Goal: Information Seeking & Learning: Check status

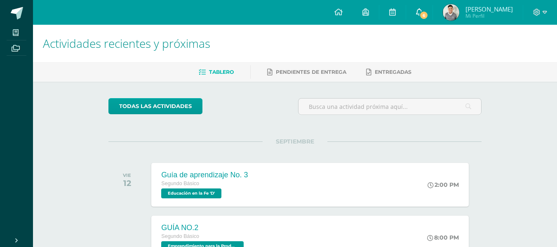
click at [432, 10] on link "6" at bounding box center [419, 12] width 26 height 25
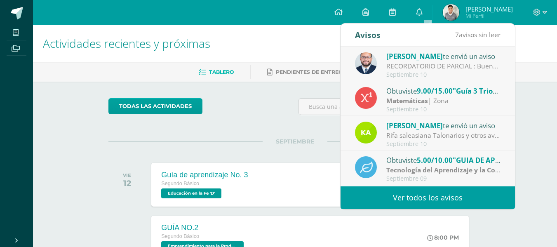
click at [413, 196] on link "Ver todos los avisos" at bounding box center [427, 197] width 174 height 23
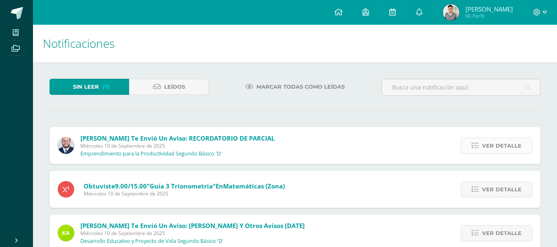
click at [495, 139] on span "Ver detalle" at bounding box center [502, 145] width 40 height 15
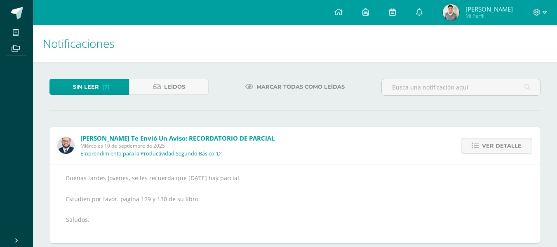
click at [494, 150] on span "Ver detalle" at bounding box center [502, 145] width 40 height 15
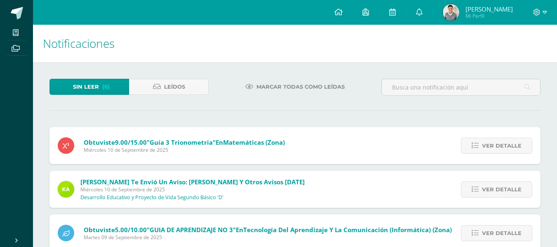
click at [494, 150] on span "Ver detalle" at bounding box center [502, 145] width 40 height 15
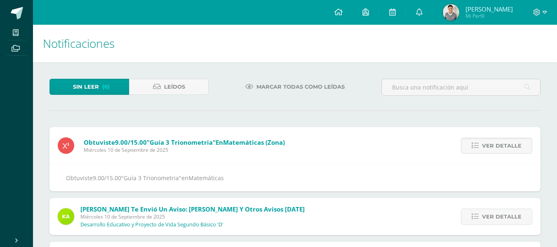
click at [494, 150] on span "Ver detalle" at bounding box center [502, 145] width 40 height 15
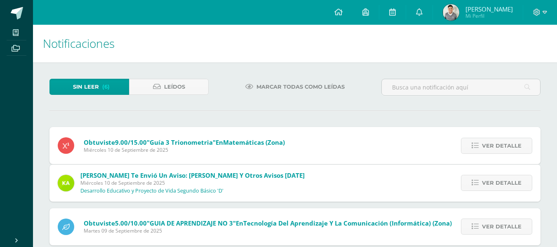
click at [494, 175] on span "Ver detalle" at bounding box center [502, 182] width 40 height 15
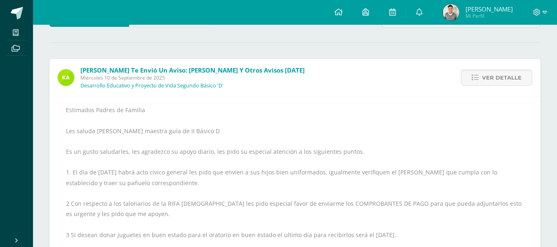
scroll to position [82, 0]
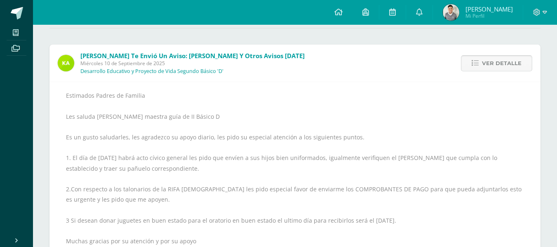
click at [484, 70] on span "Ver detalle" at bounding box center [502, 63] width 40 height 15
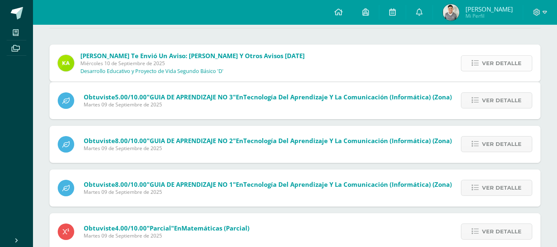
scroll to position [65, 0]
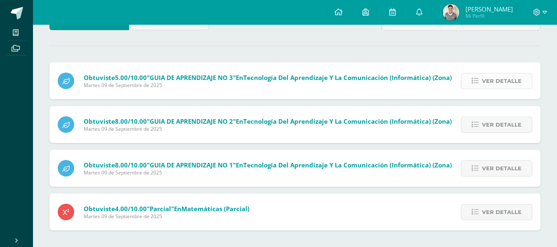
click at [476, 76] on link "Ver detalle" at bounding box center [496, 81] width 71 height 16
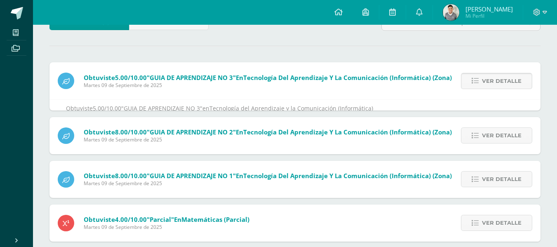
scroll to position [82, 0]
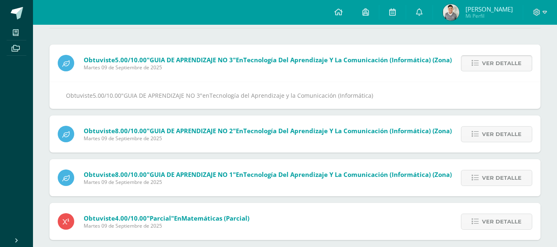
click at [481, 66] on link "Ver detalle" at bounding box center [496, 63] width 71 height 16
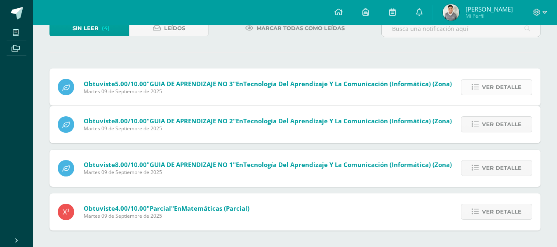
scroll to position [21, 0]
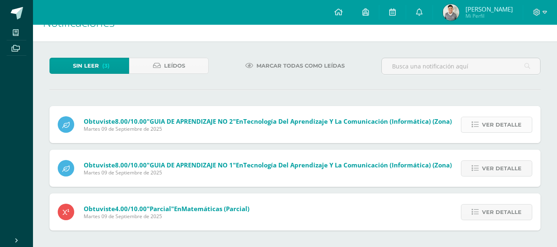
click at [496, 124] on span "Ver detalle" at bounding box center [502, 124] width 40 height 15
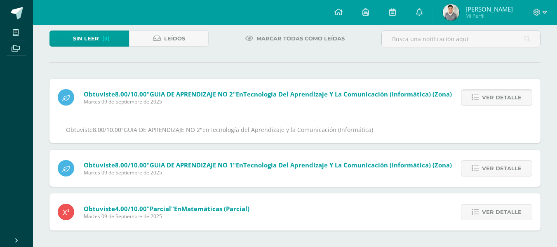
click at [499, 103] on span "Ver detalle" at bounding box center [502, 97] width 40 height 15
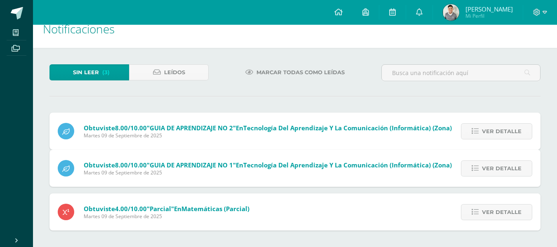
scroll to position [0, 0]
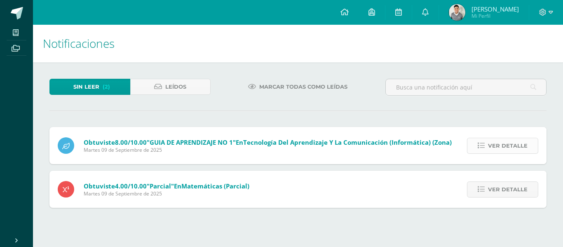
click at [497, 143] on span "Ver detalle" at bounding box center [508, 145] width 40 height 15
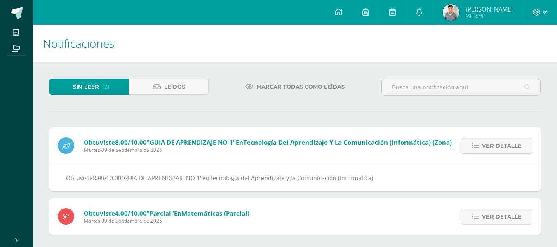
click at [496, 141] on span "Ver detalle" at bounding box center [502, 145] width 40 height 15
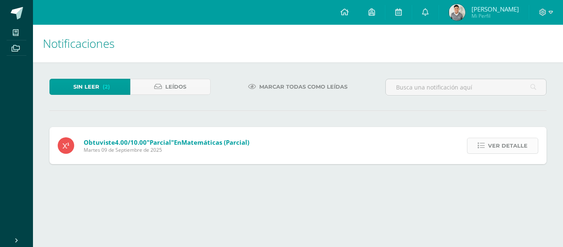
click at [496, 141] on span "Ver detalle" at bounding box center [508, 145] width 40 height 15
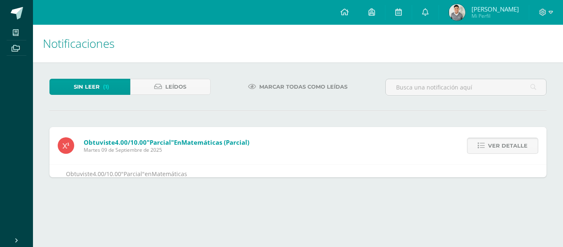
click at [496, 140] on span "Ver detalle" at bounding box center [508, 145] width 40 height 15
